Goal: Find specific page/section: Find specific page/section

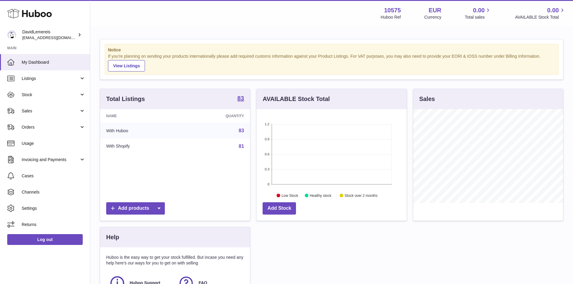
scroll to position [94, 150]
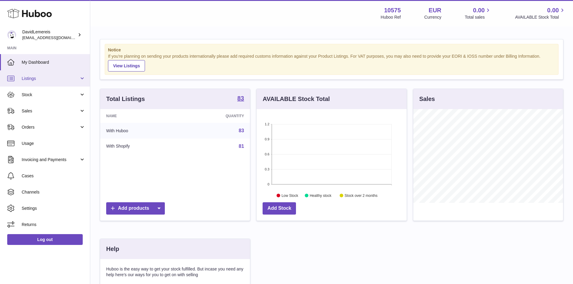
click at [34, 81] on span "Listings" at bounding box center [50, 79] width 57 height 6
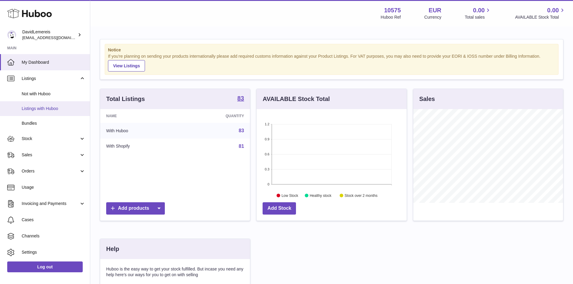
click at [36, 107] on span "Listings with Huboo" at bounding box center [54, 109] width 64 height 6
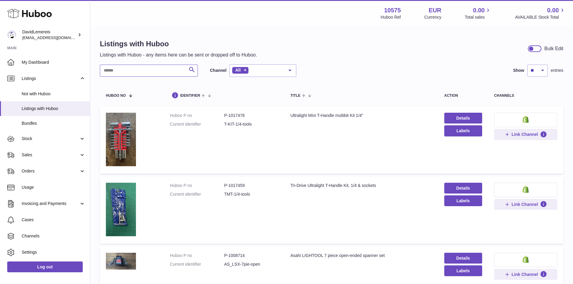
click at [141, 72] on input "text" at bounding box center [149, 71] width 98 height 12
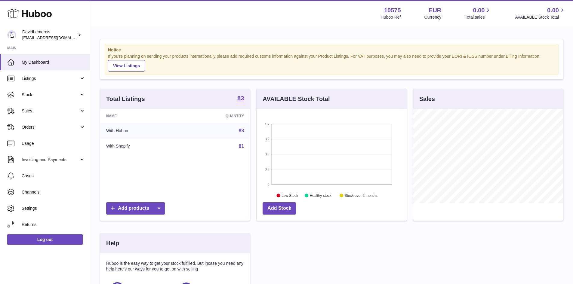
scroll to position [94, 150]
